Goal: Find specific page/section: Find specific page/section

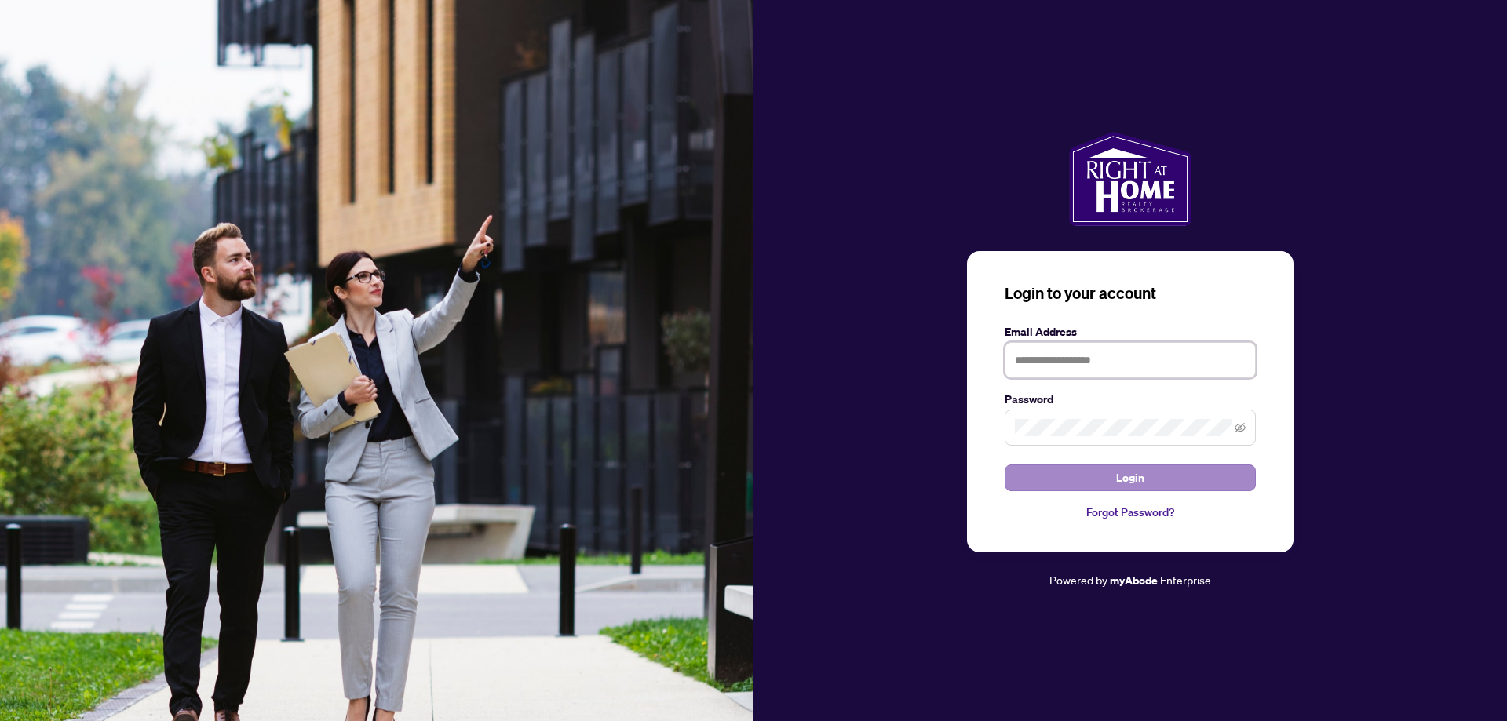
type input "**********"
click at [1121, 480] on span "Login" at bounding box center [1130, 478] width 28 height 25
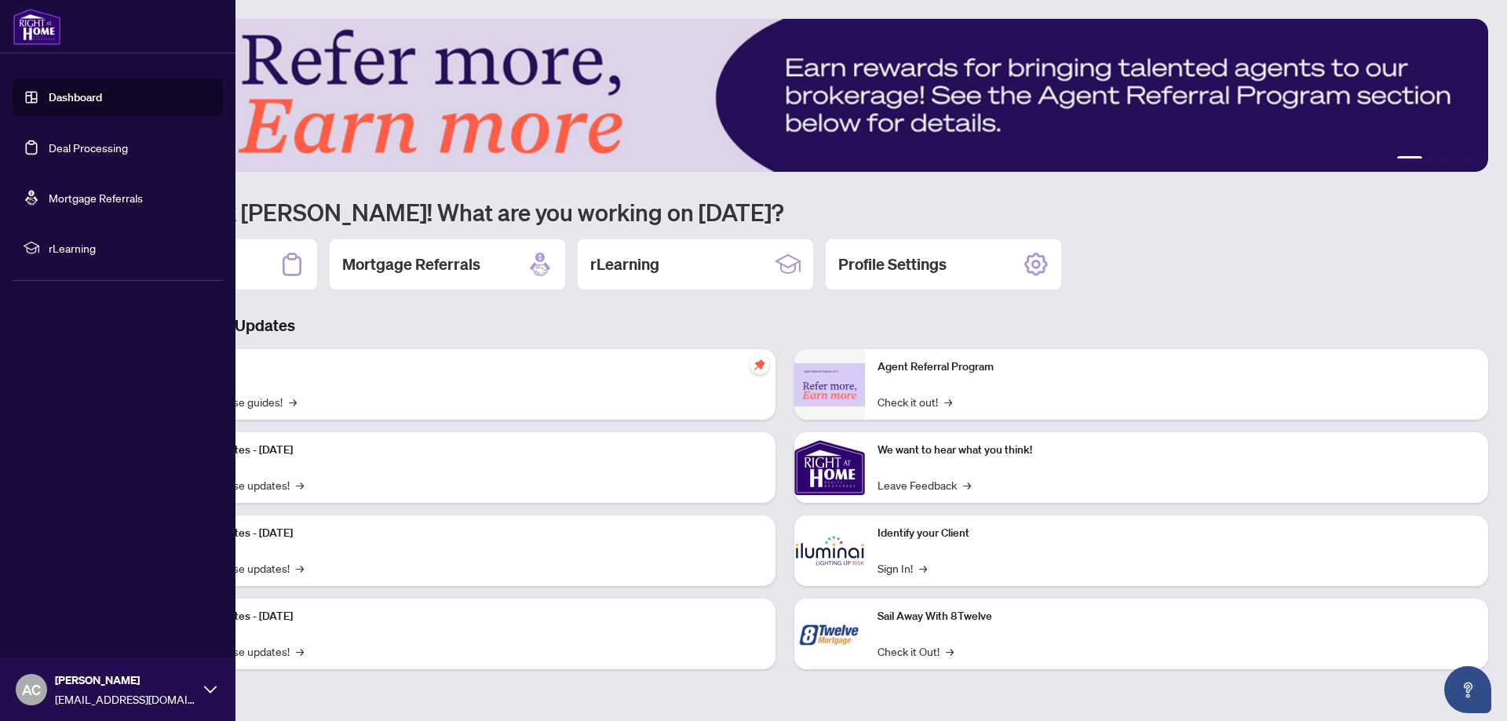
click at [58, 145] on link "Deal Processing" at bounding box center [88, 148] width 79 height 14
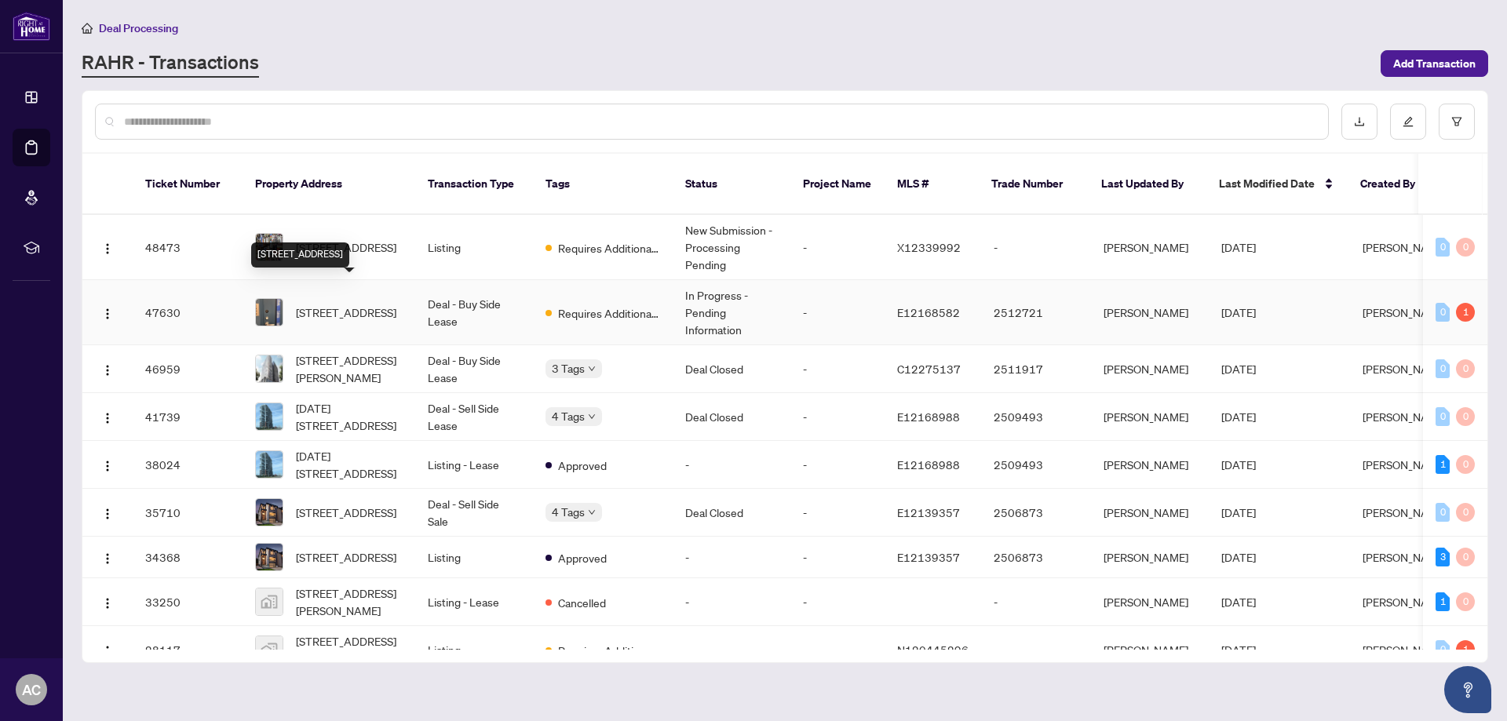
click at [323, 304] on span "[STREET_ADDRESS]" at bounding box center [346, 312] width 100 height 17
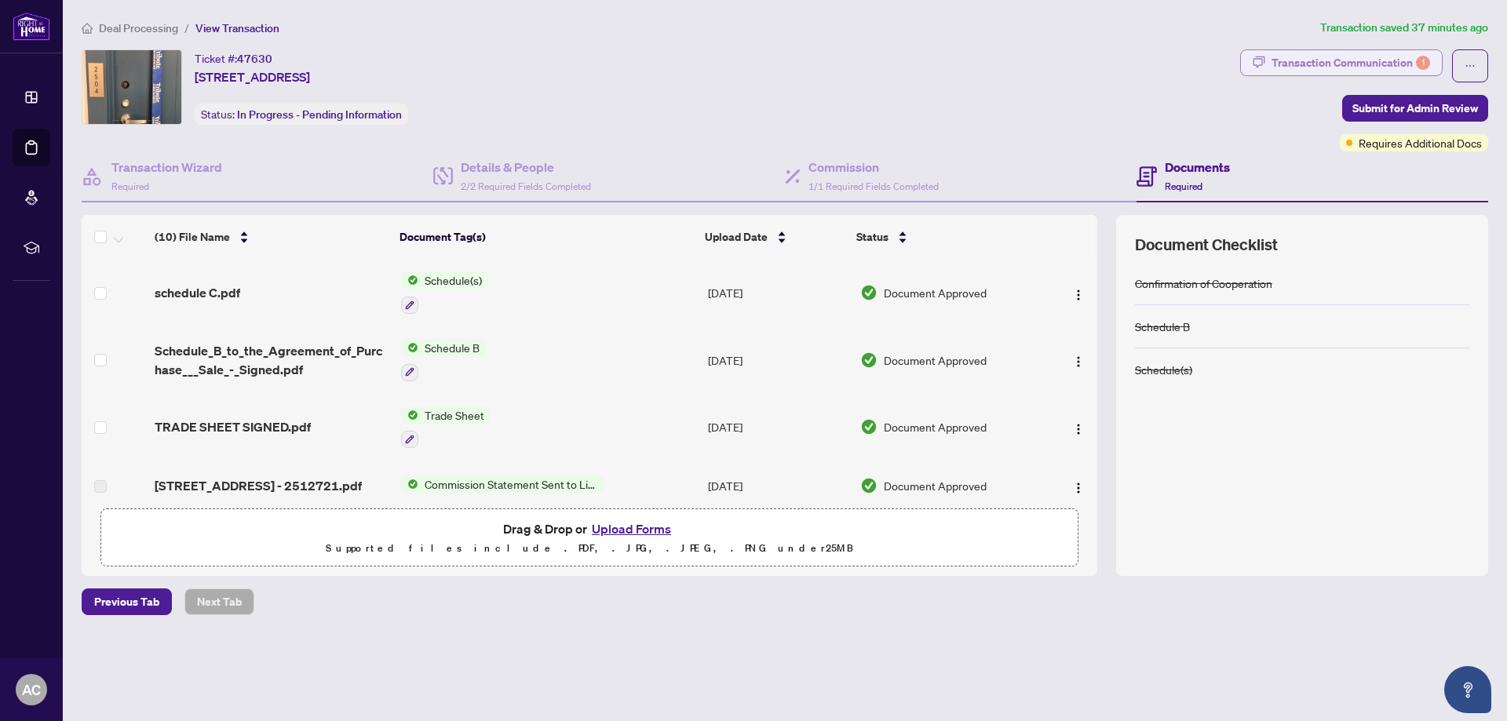
click at [1335, 57] on div "Transaction Communication 1" at bounding box center [1351, 62] width 159 height 25
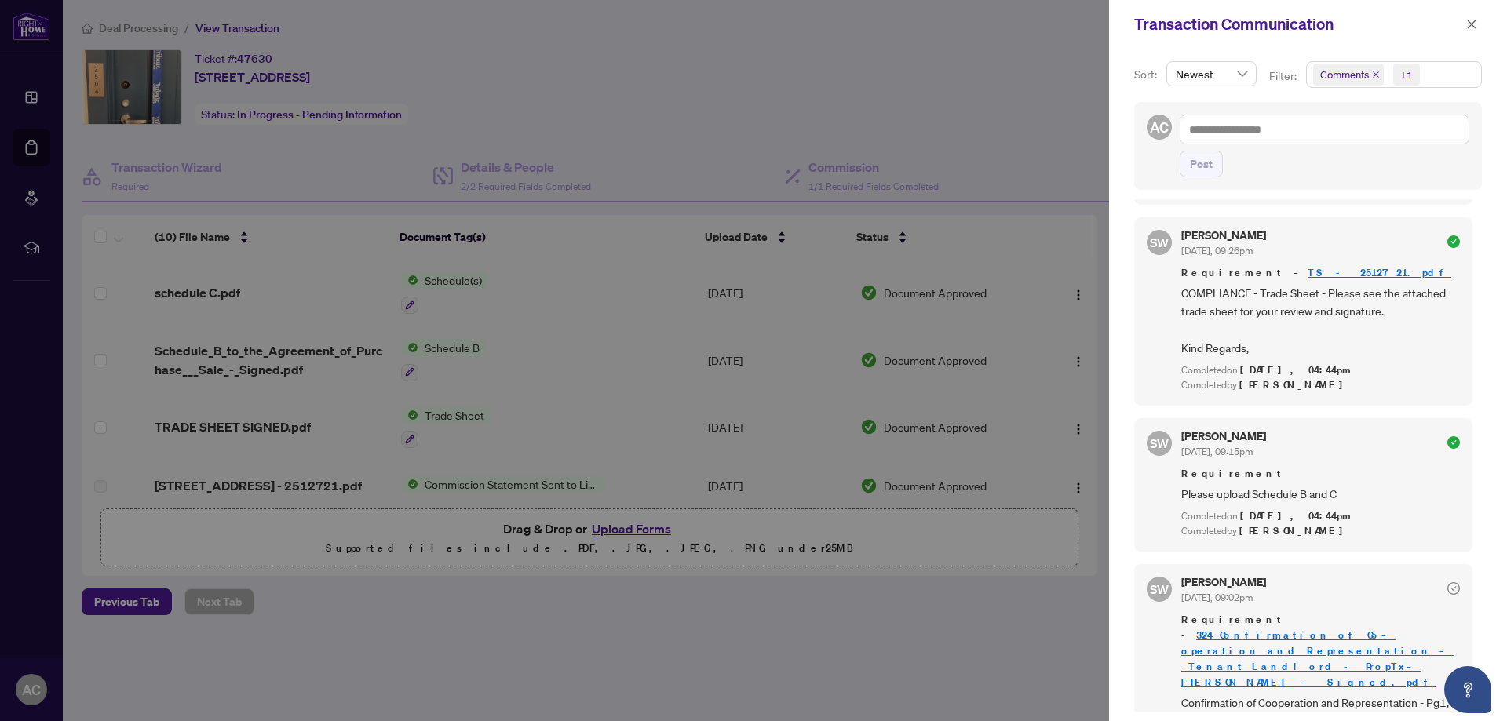
scroll to position [3, 0]
click at [1471, 23] on icon "close" at bounding box center [1471, 24] width 11 height 11
